Goal: Navigation & Orientation: Find specific page/section

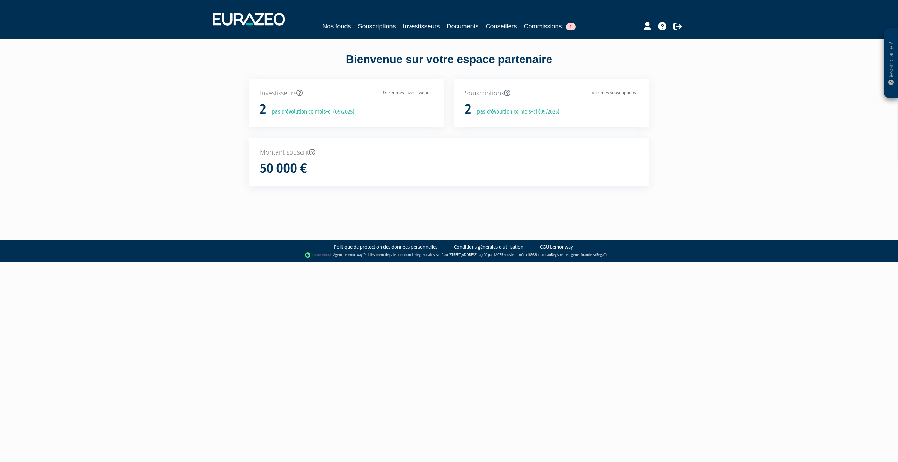
click at [303, 113] on p "pas d'évolution ce mois-ci (09/2025)" at bounding box center [310, 112] width 87 height 8
click at [374, 28] on link "Souscriptions" at bounding box center [377, 26] width 38 height 10
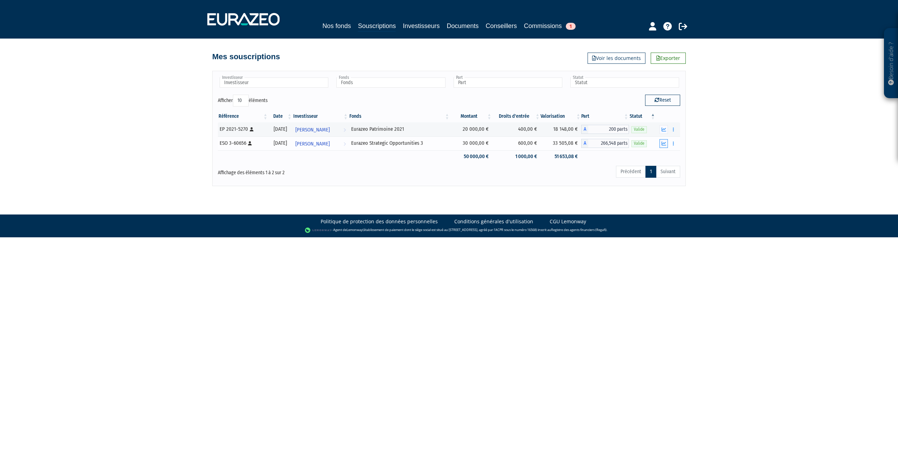
click at [663, 145] on icon "button" at bounding box center [664, 143] width 5 height 5
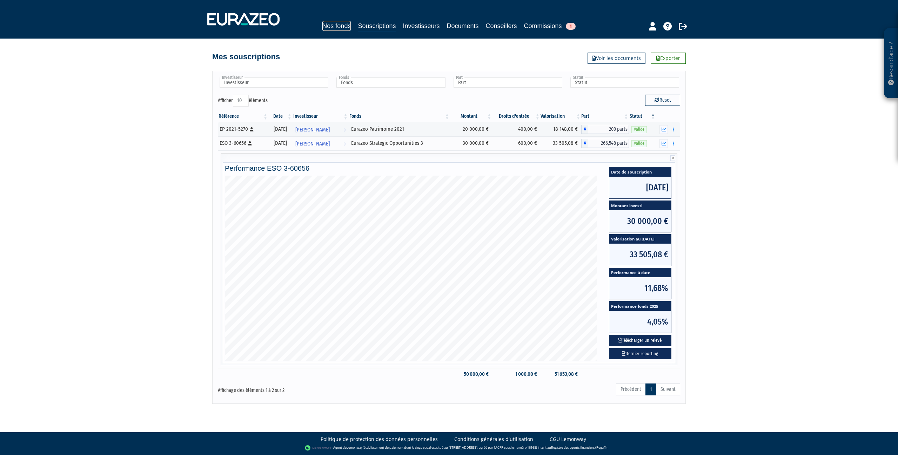
click at [338, 27] on link "Nos fonds" at bounding box center [336, 26] width 28 height 10
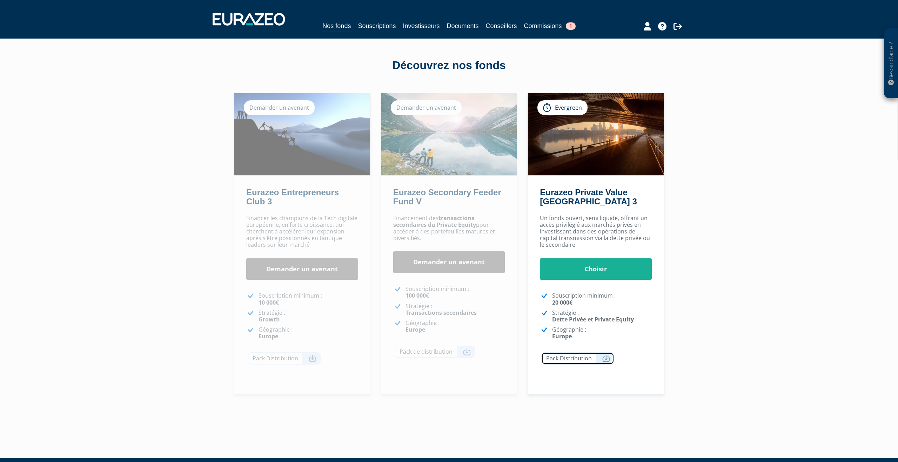
click at [610, 360] on link "Pack Distribution" at bounding box center [577, 358] width 73 height 12
